Goal: Task Accomplishment & Management: Complete application form

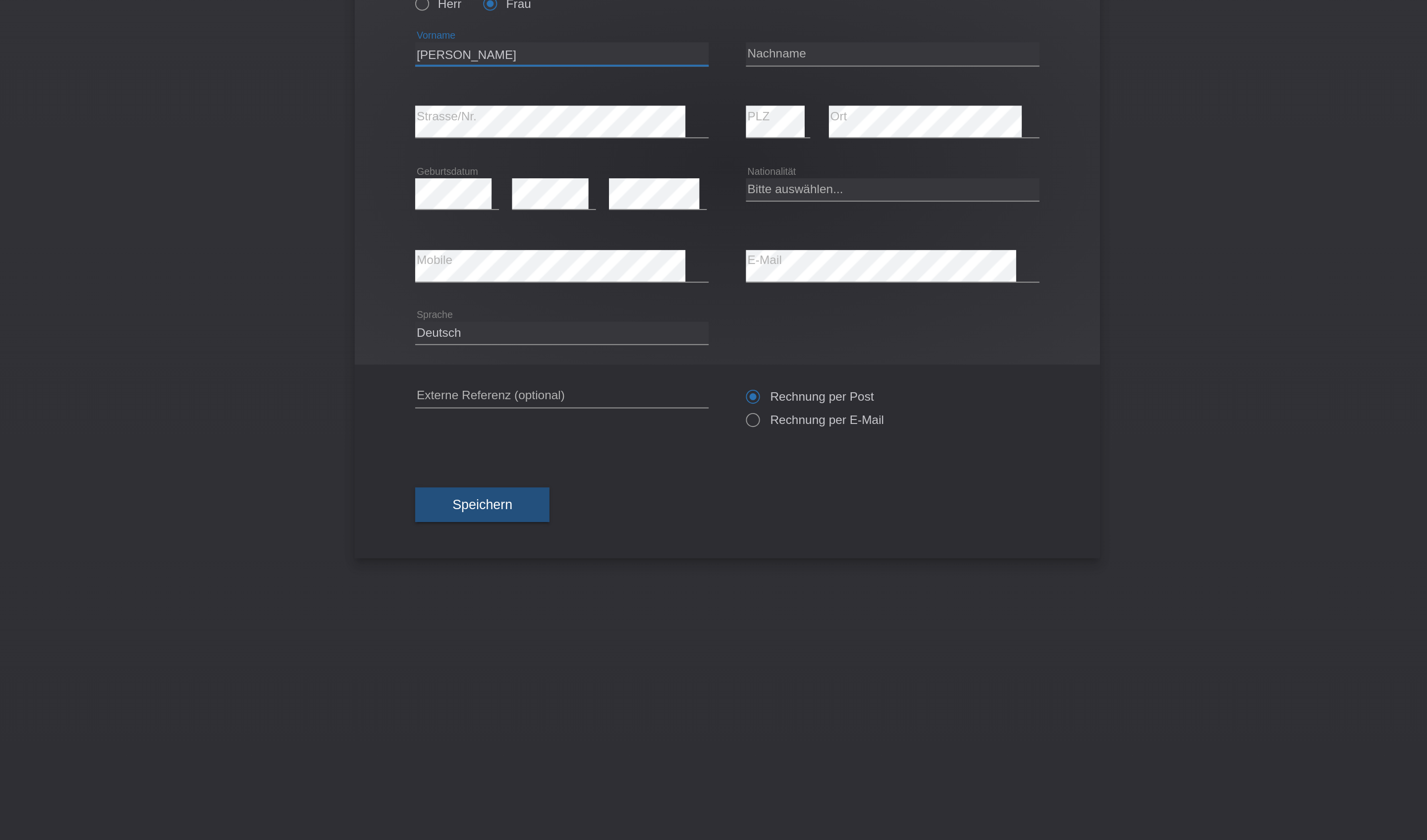
type input "[PERSON_NAME]"
select select "CH"
click at [567, 359] on span "Speichern" at bounding box center [583, 355] width 32 height 8
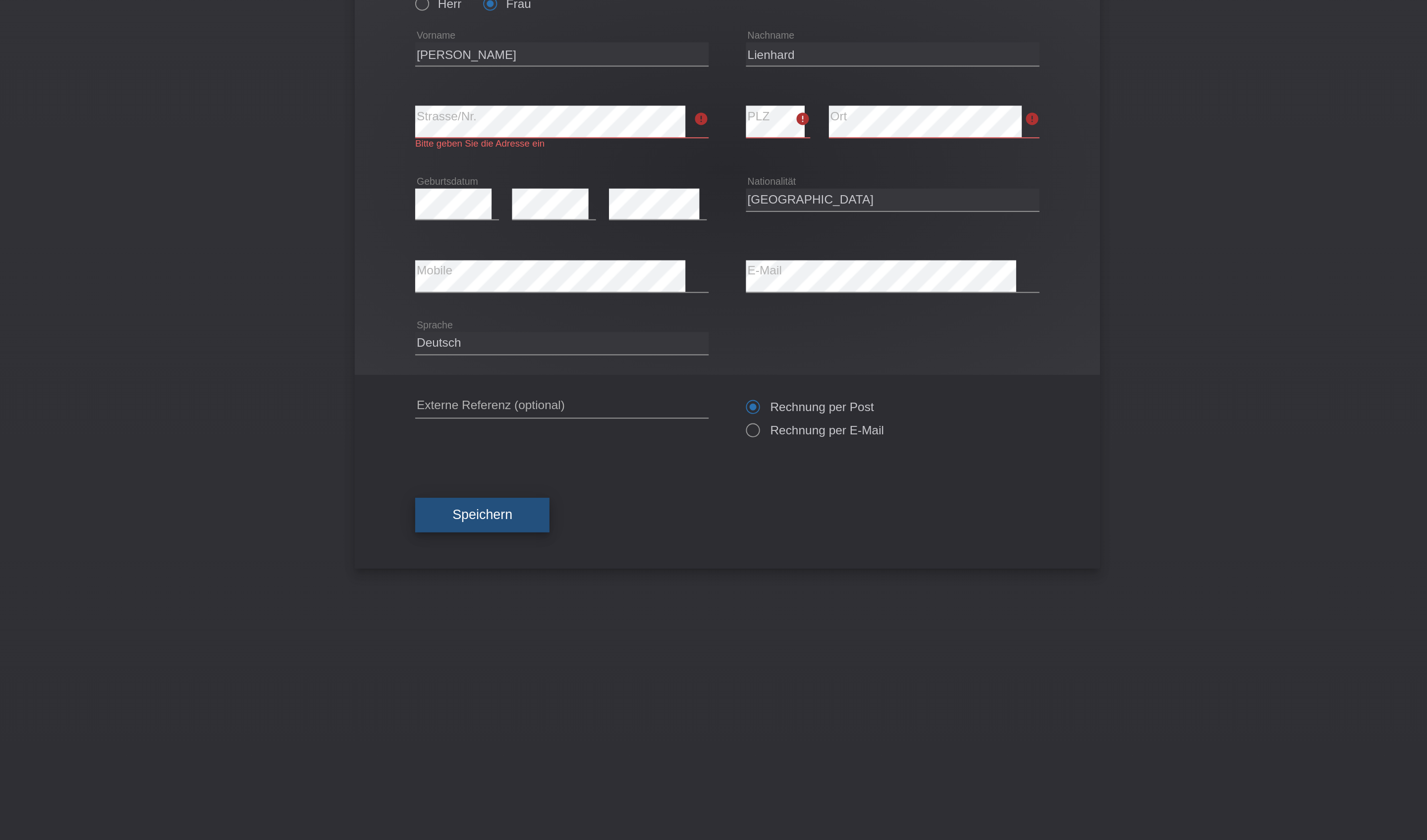
click at [547, 371] on button "Speichern" at bounding box center [583, 361] width 72 height 19
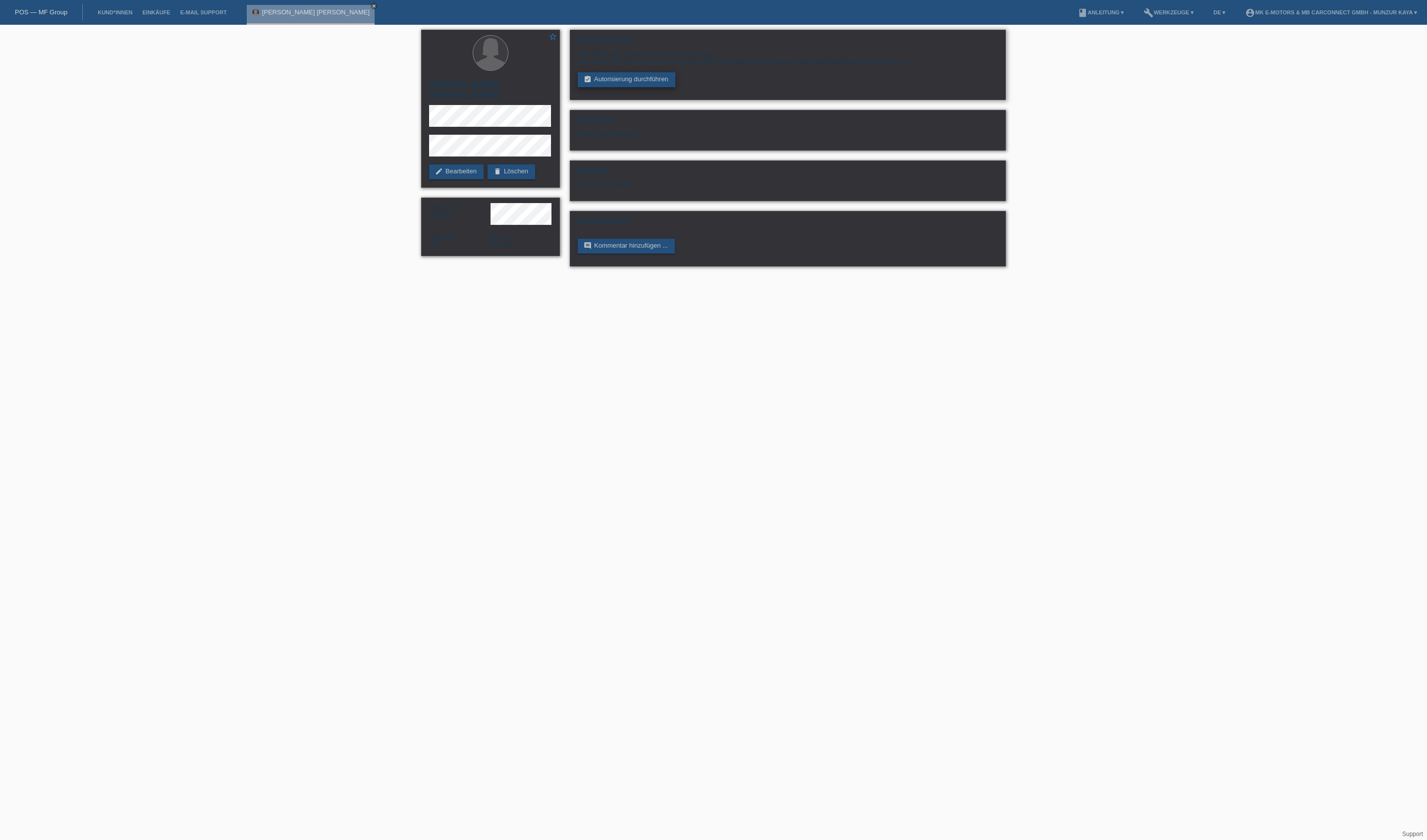
click at [675, 87] on link "assignment_turned_in Autorisierung durchführen" at bounding box center [626, 80] width 97 height 15
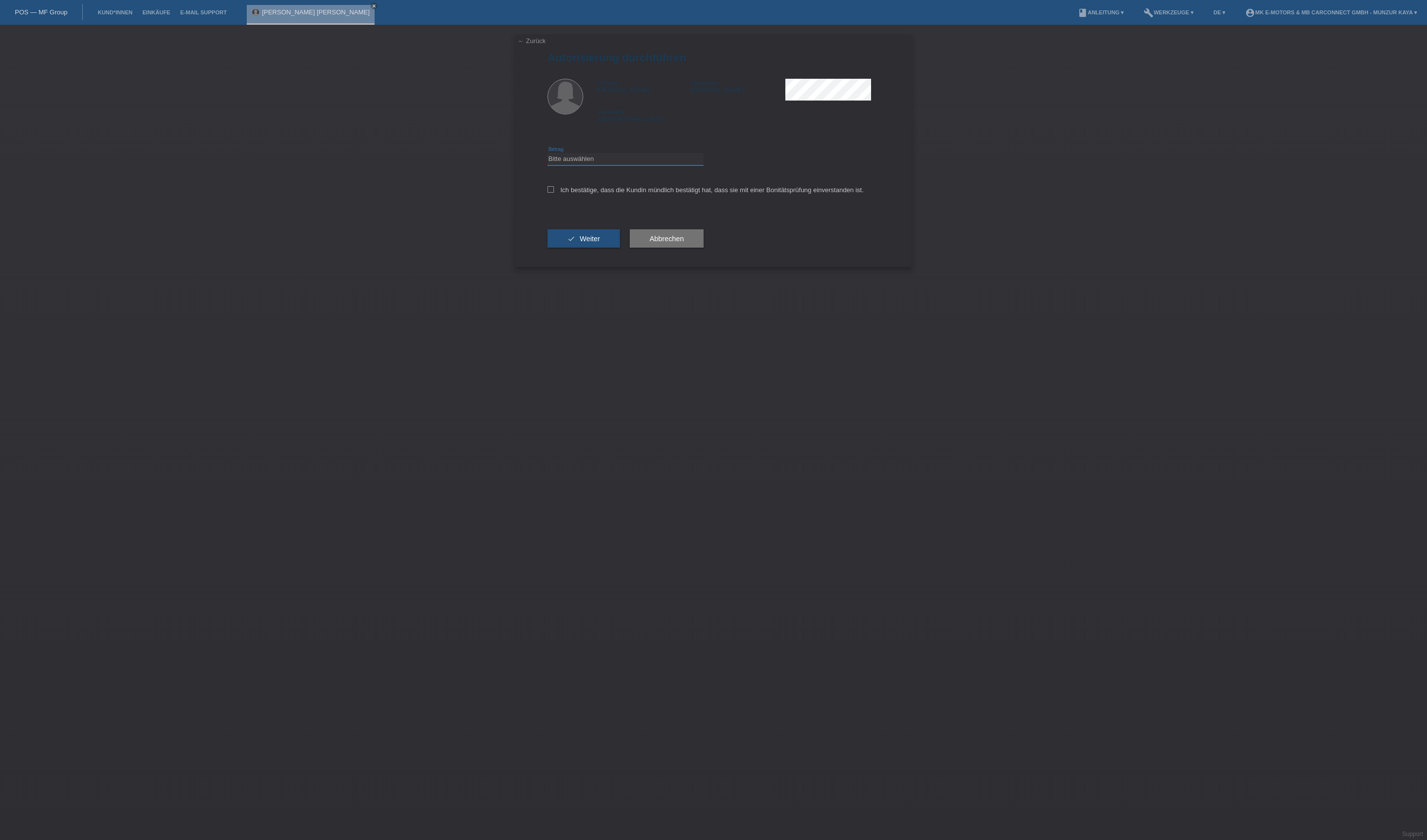
select select "3"
click at [660, 194] on label "Ich bestätige, dass die Kundin mündlich bestätigt hat, dass sie mit einer Bonit…" at bounding box center [705, 190] width 316 height 7
click at [554, 192] on input "Ich bestätige, dass die Kundin mündlich bestätigt hat, dass sie mit einer Bonit…" at bounding box center [550, 189] width 7 height 7
checkbox input "true"
click at [620, 248] on button "check Weiter" at bounding box center [584, 239] width 72 height 19
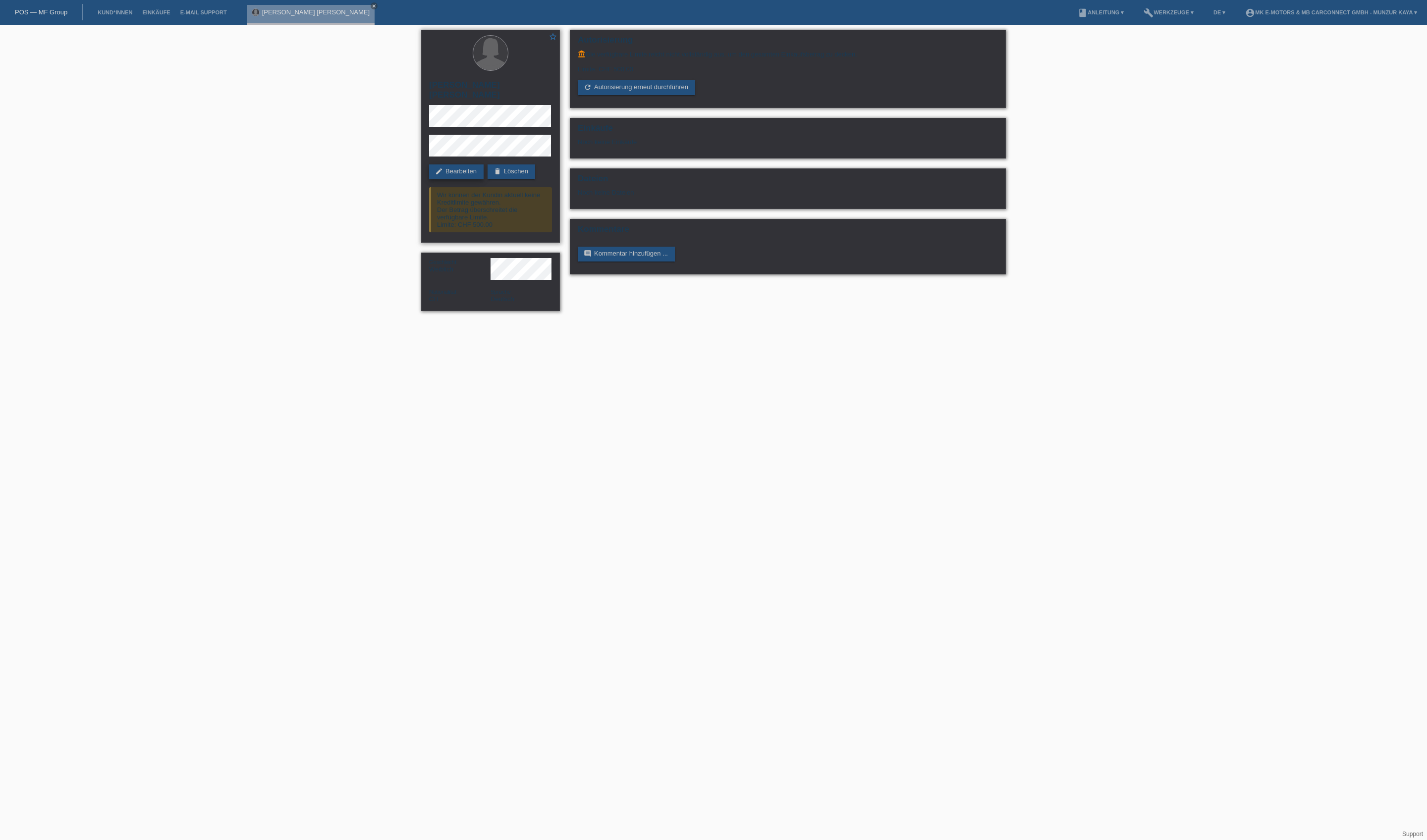
click at [483, 167] on link "edit Bearbeiten" at bounding box center [456, 172] width 55 height 15
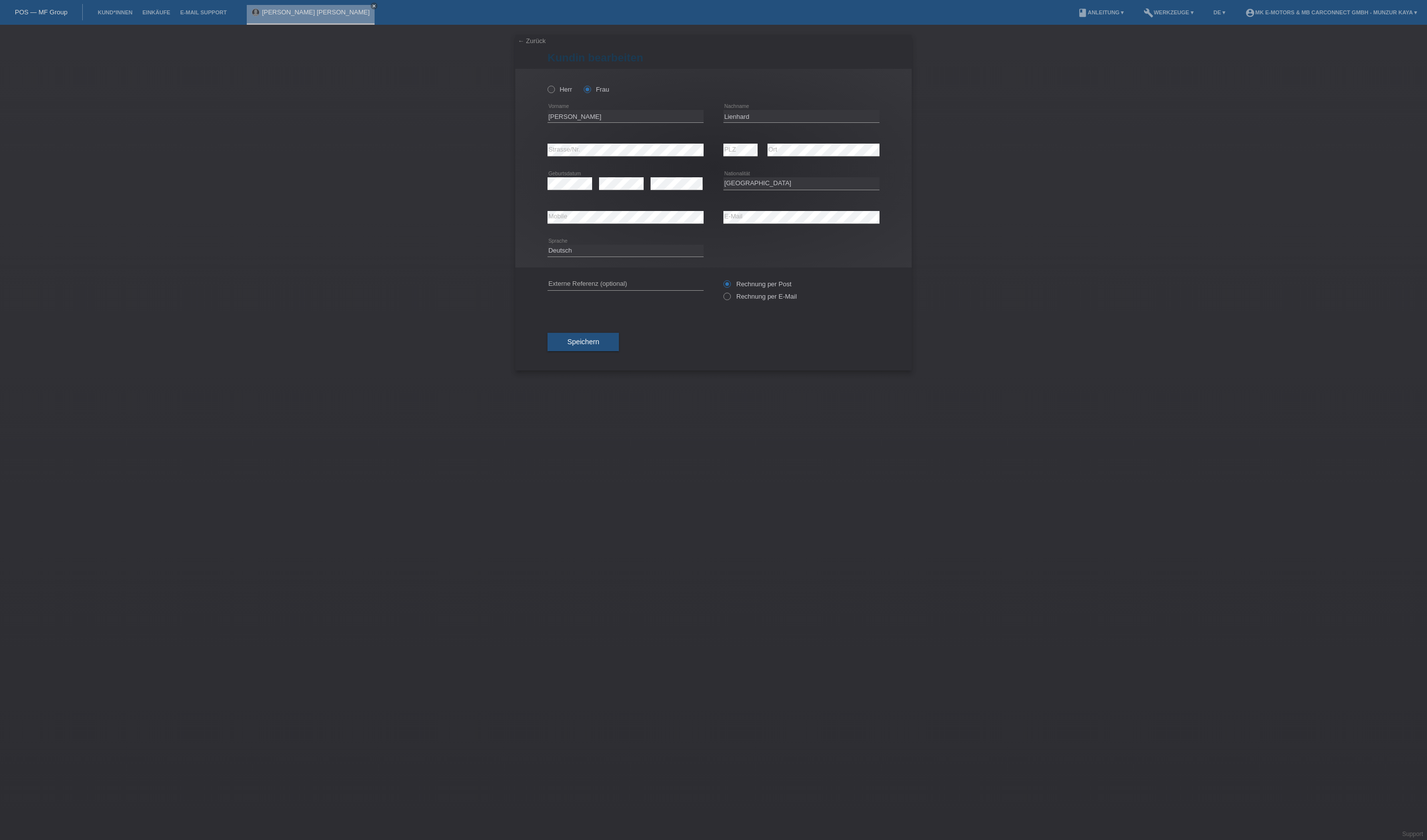
select select "CH"
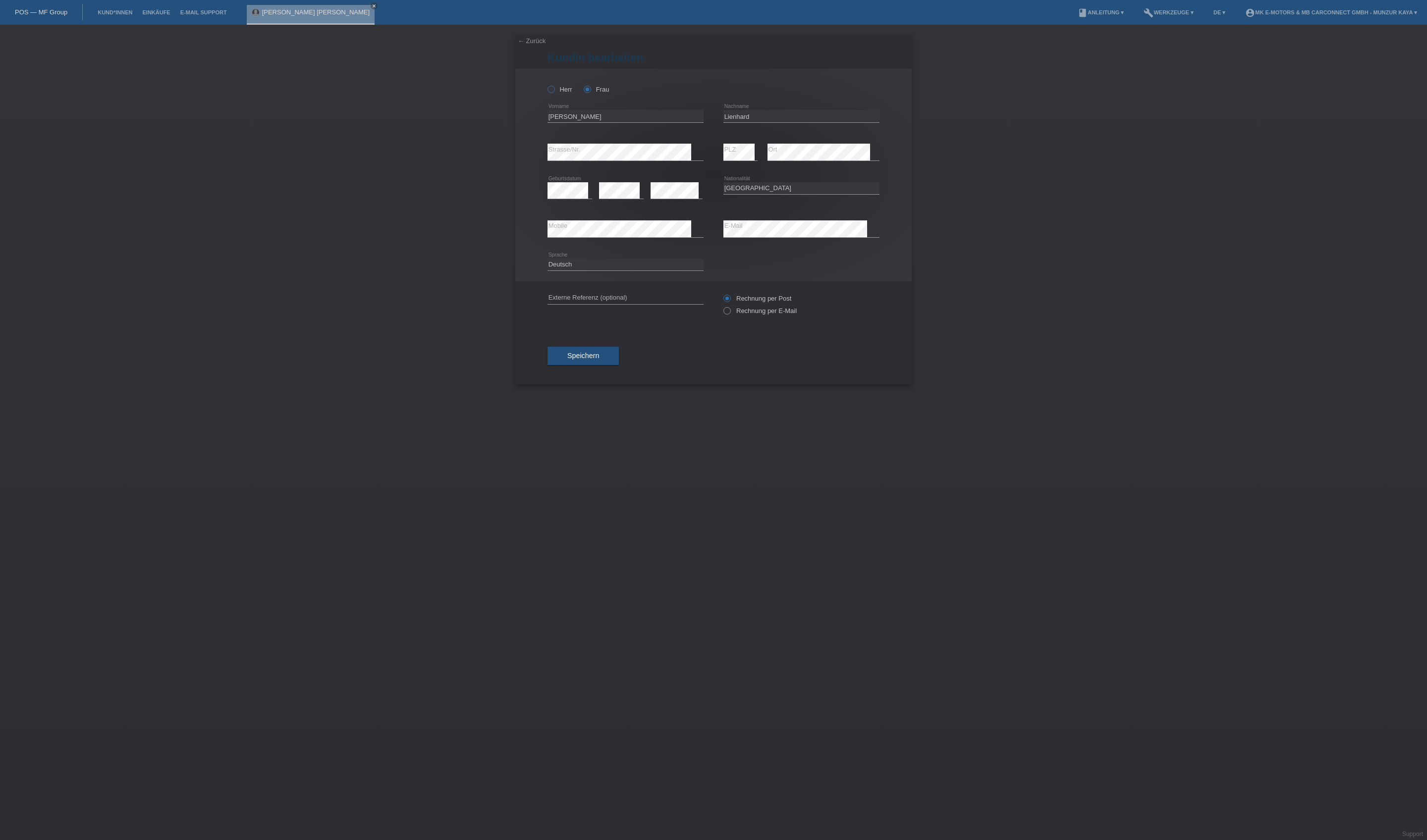
click at [572, 93] on label "Herr" at bounding box center [560, 89] width 25 height 7
click at [554, 92] on input "Herr" at bounding box center [550, 88] width 7 height 7
radio input "true"
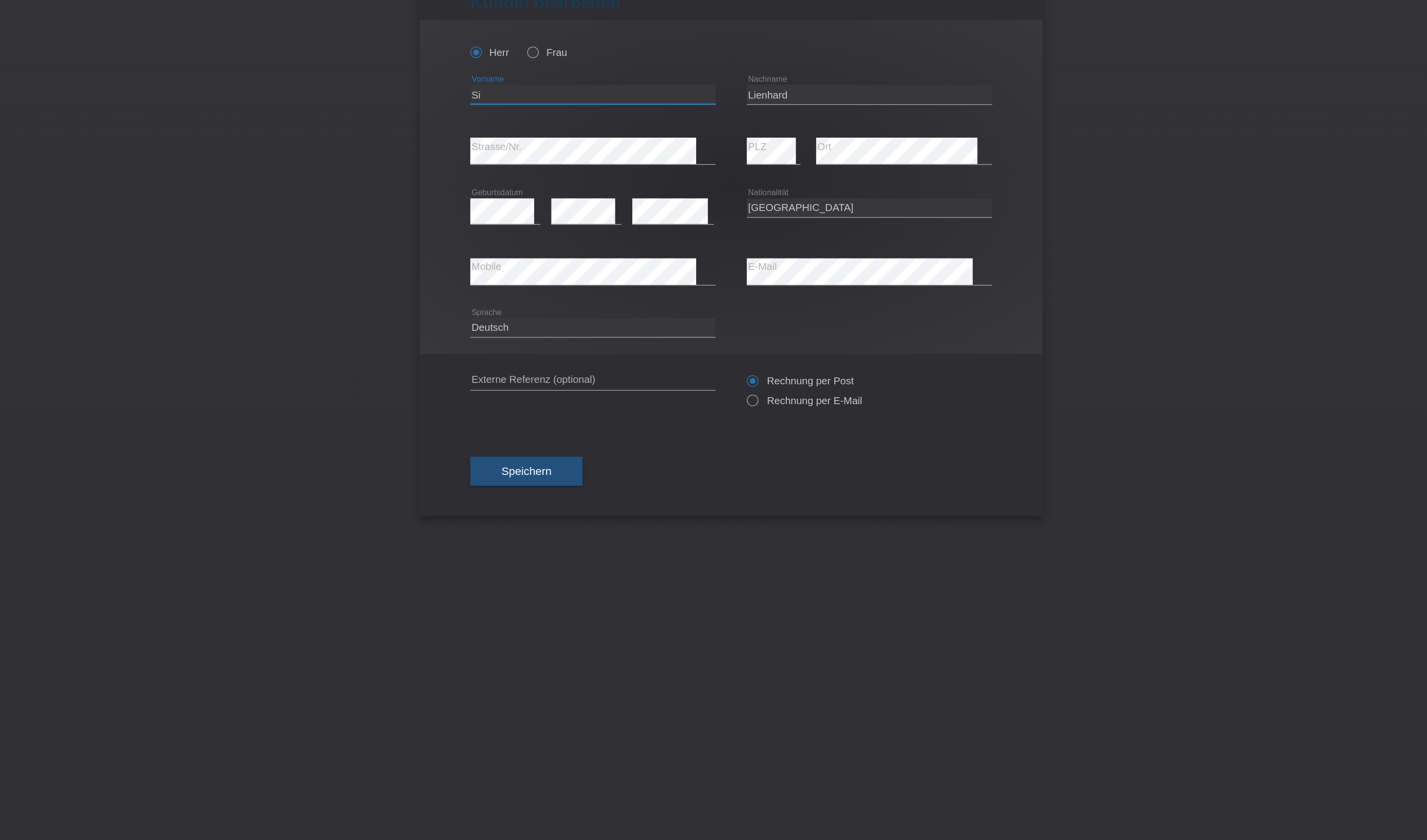
type input "S"
type input "janis"
click at [567, 359] on span "Speichern" at bounding box center [583, 355] width 32 height 8
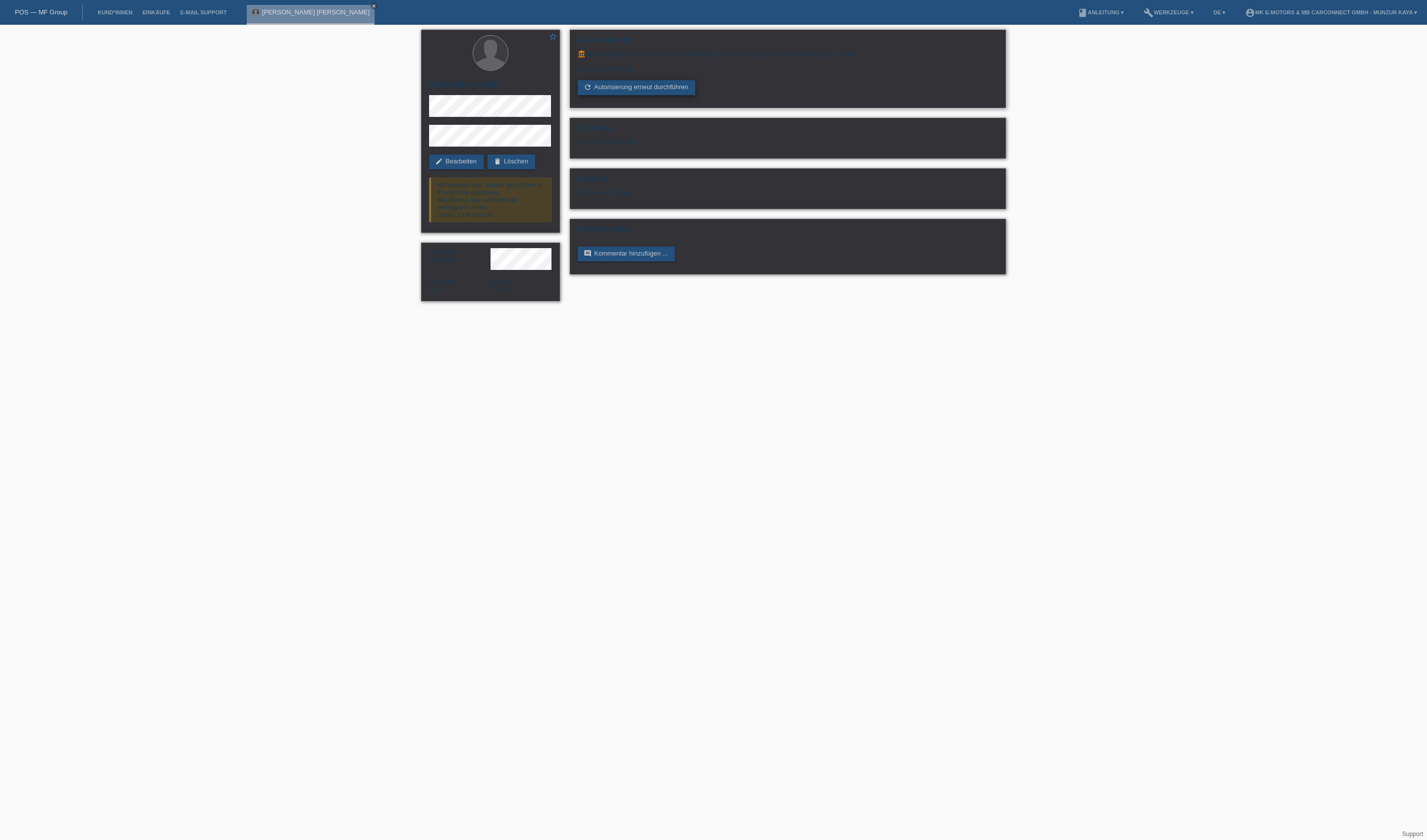
click at [650, 95] on link "refresh Autorisierung erneut durchführen" at bounding box center [636, 88] width 117 height 15
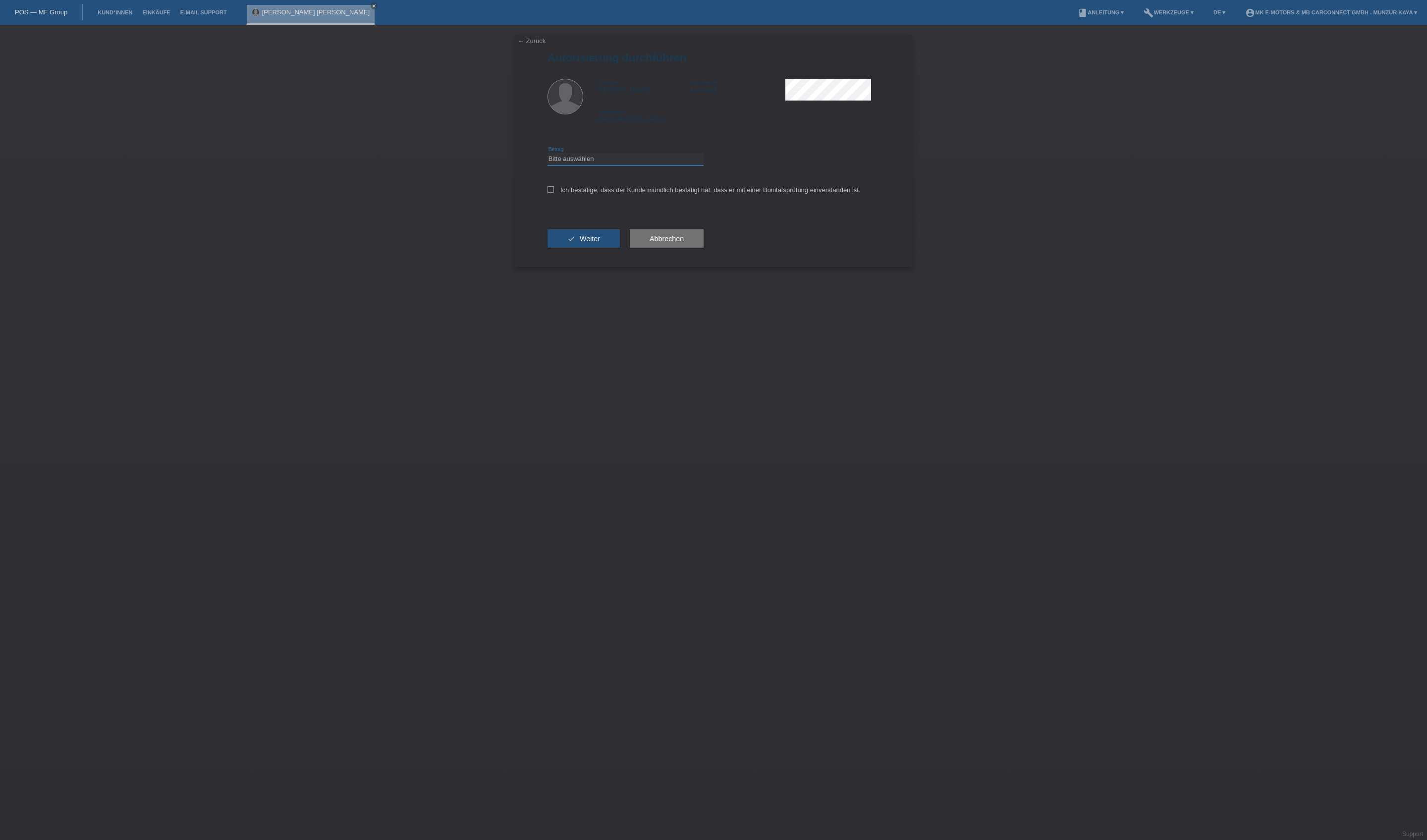
select select "3"
click at [670, 194] on label "Ich bestätige, dass der Kunde mündlich bestätigt hat, dass er mit einer Bonität…" at bounding box center [704, 190] width 313 height 7
click at [554, 192] on input "Ich bestätige, dass der Kunde mündlich bestätigt hat, dass er mit einer Bonität…" at bounding box center [550, 189] width 7 height 7
checkbox input "true"
click at [620, 248] on button "check Weiter" at bounding box center [584, 239] width 72 height 19
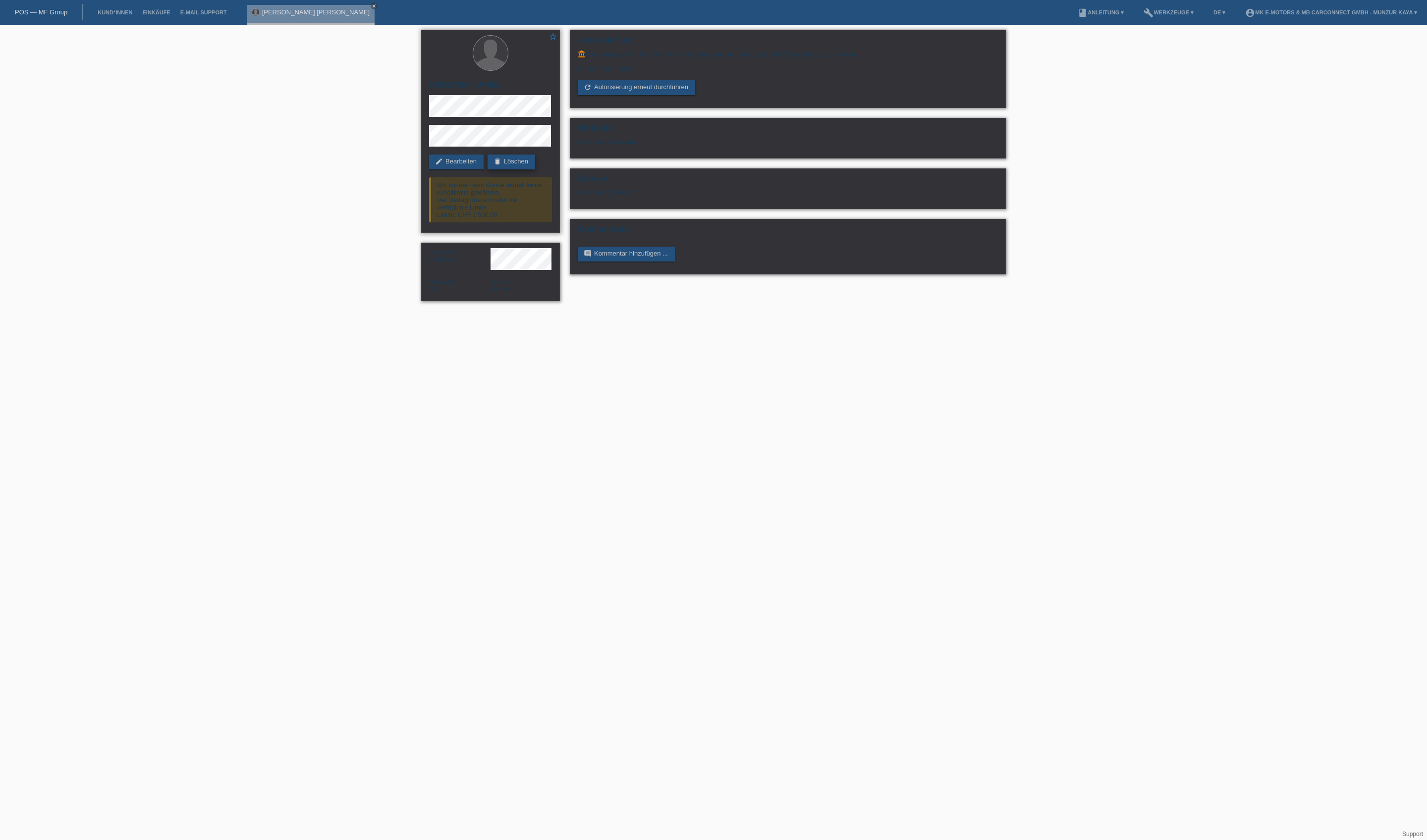
click at [488, 170] on link "delete Löschen" at bounding box center [511, 162] width 47 height 15
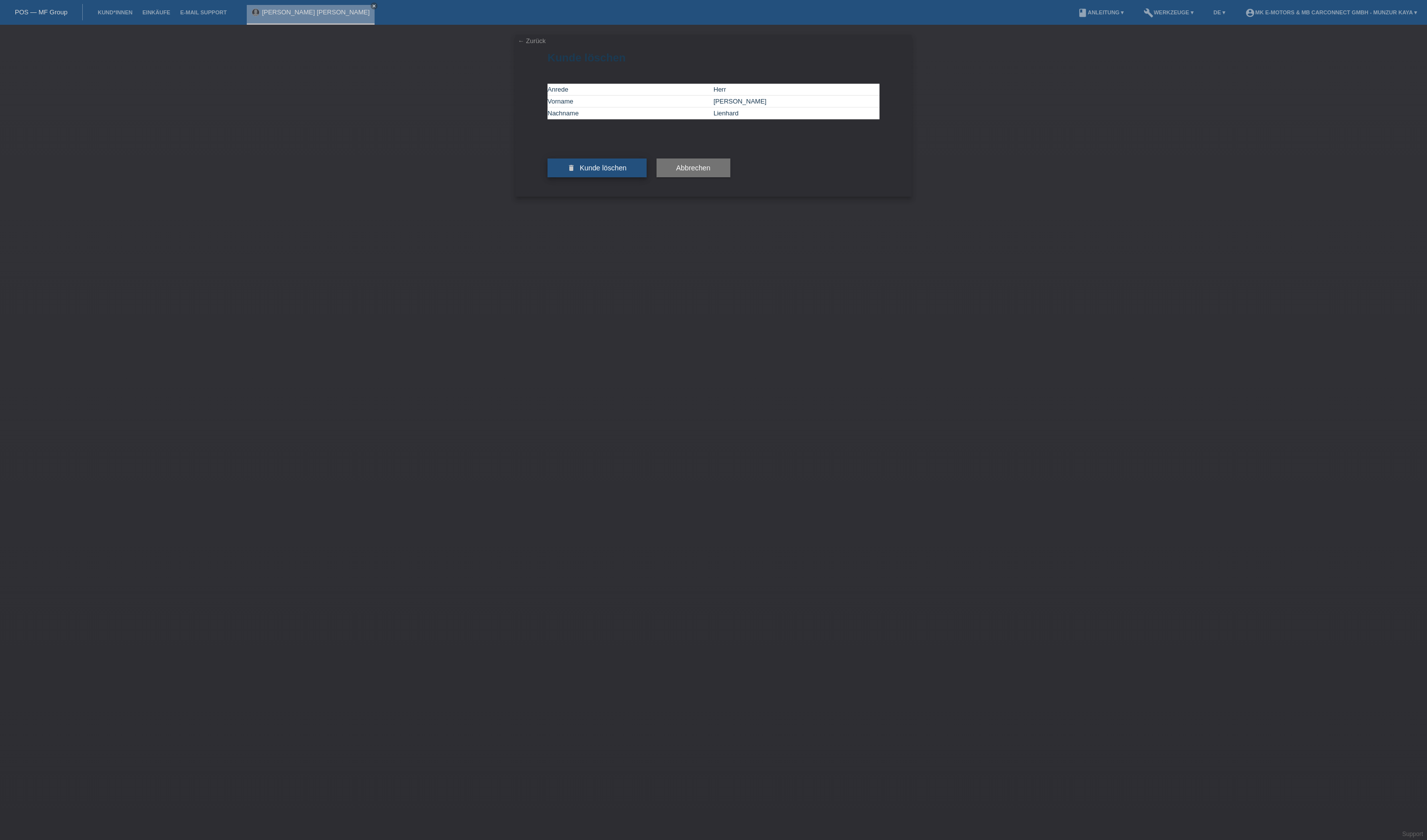
click at [572, 177] on button "delete Kunde löschen" at bounding box center [597, 168] width 99 height 19
